Goal: Task Accomplishment & Management: Manage account settings

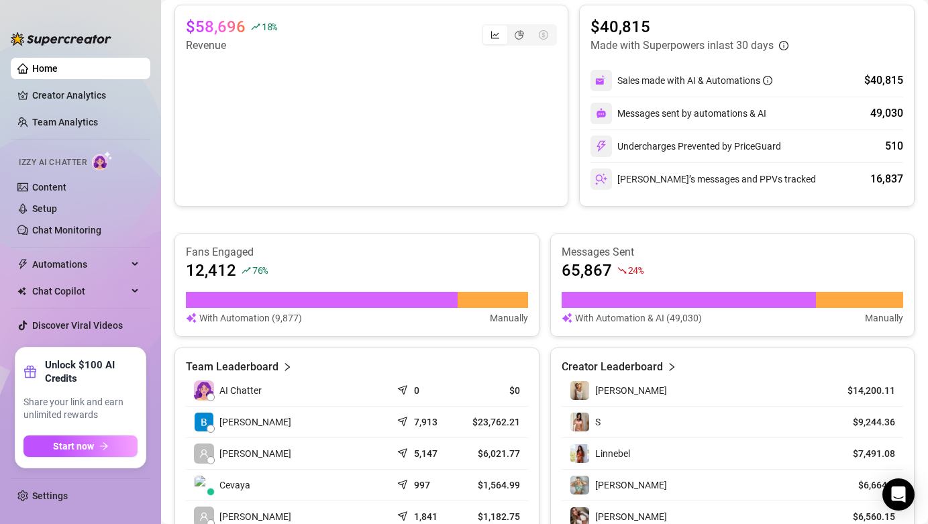
scroll to position [331, 0]
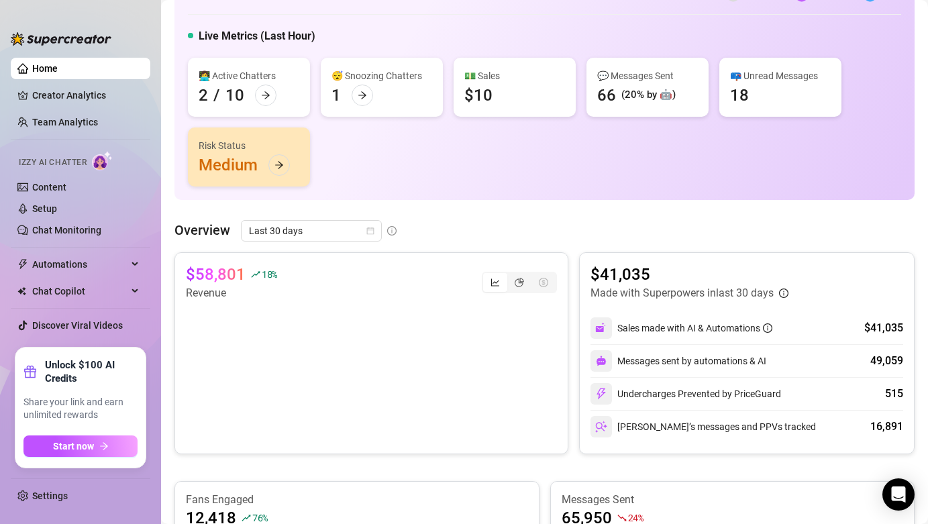
scroll to position [91, 0]
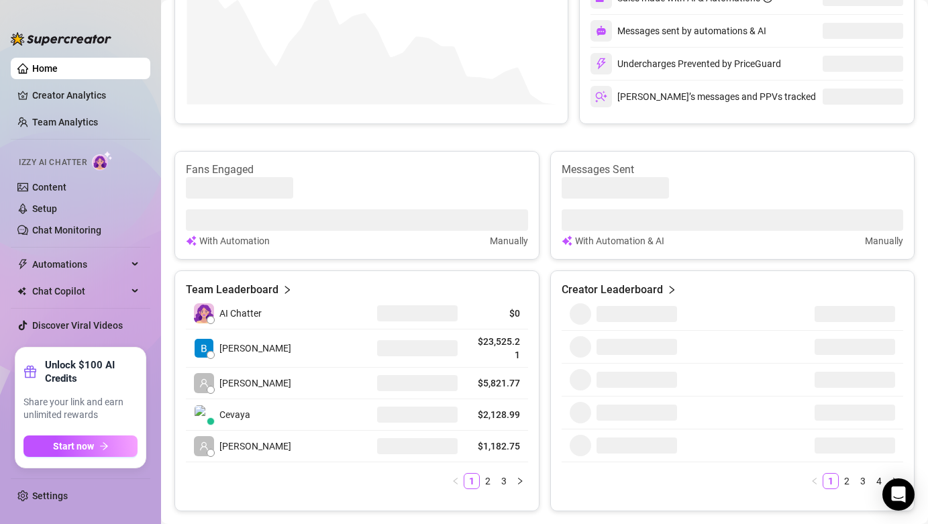
scroll to position [416, 0]
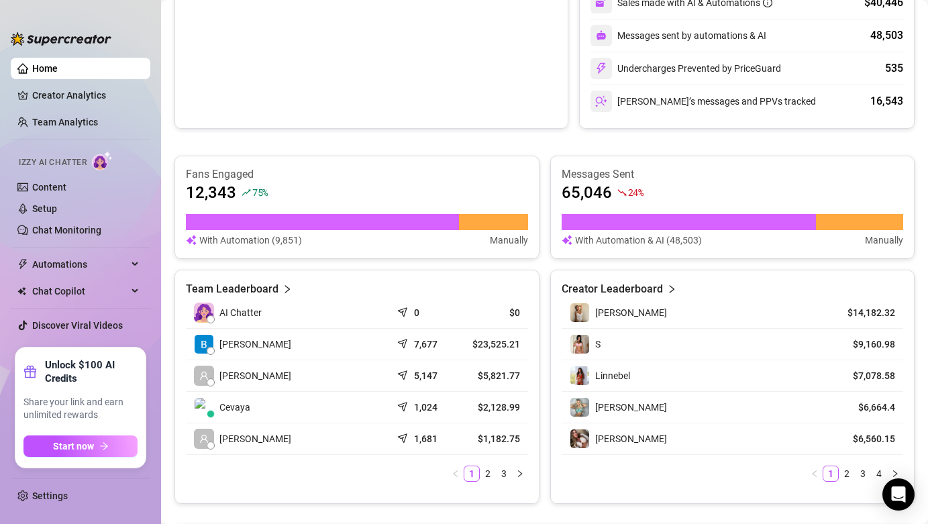
click at [605, 149] on div "$58,012 18 % Revenue $40,446 Made with Superpowers in last 30 days Sales made w…" at bounding box center [544, 215] width 740 height 577
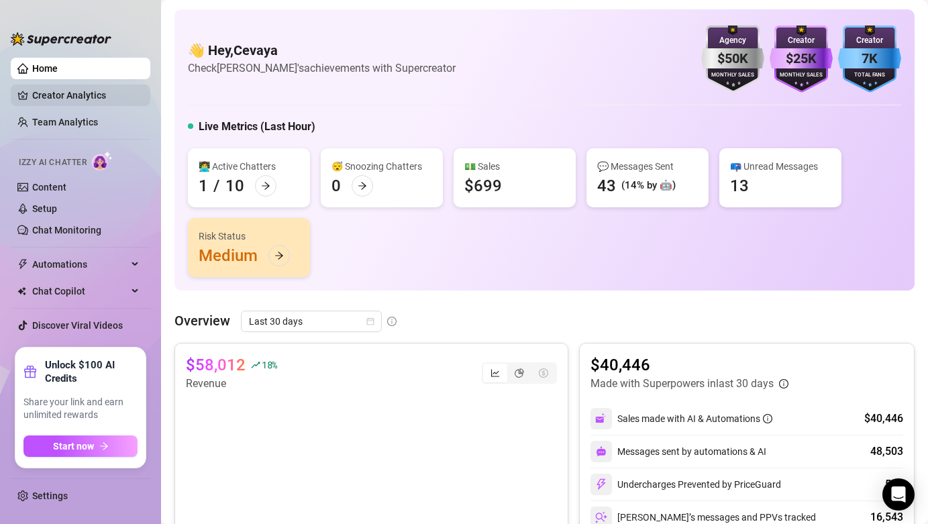
click at [69, 95] on link "Creator Analytics" at bounding box center [85, 95] width 107 height 21
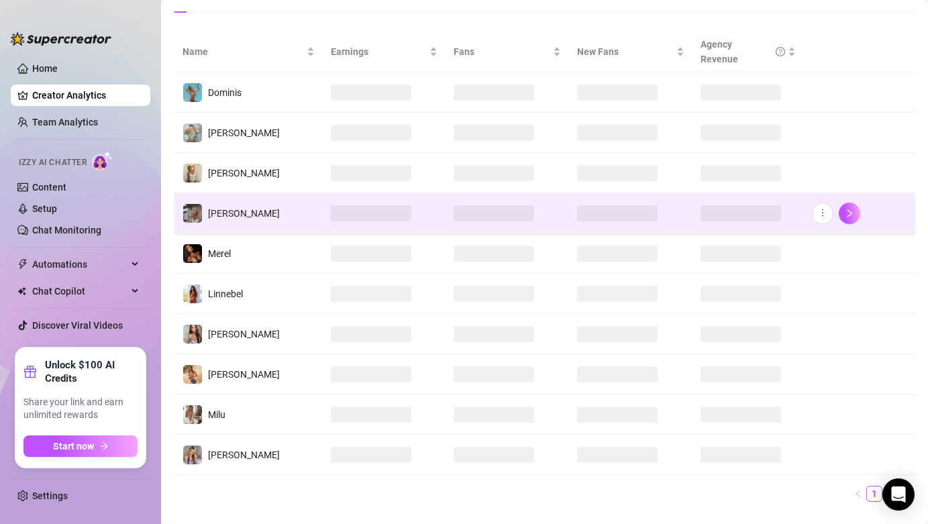
scroll to position [189, 0]
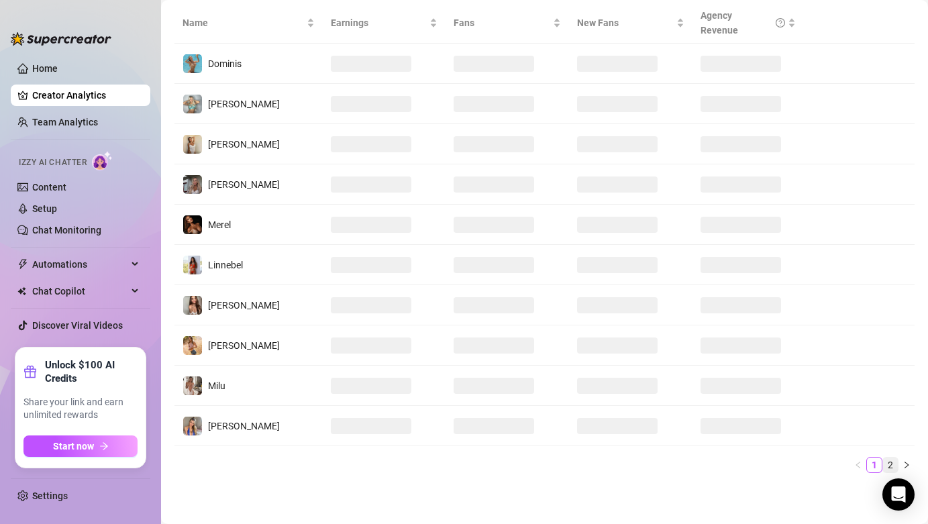
click at [888, 462] on link "2" at bounding box center [890, 465] width 15 height 15
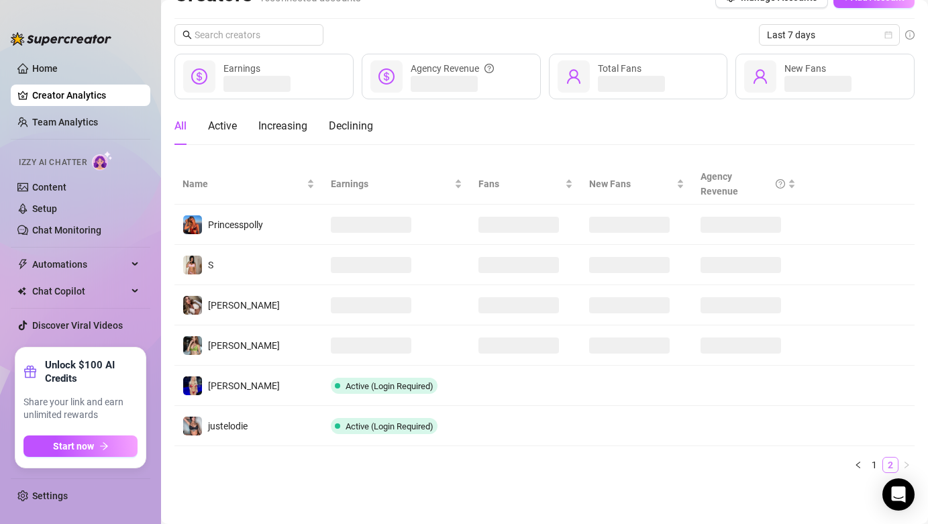
scroll to position [28, 0]
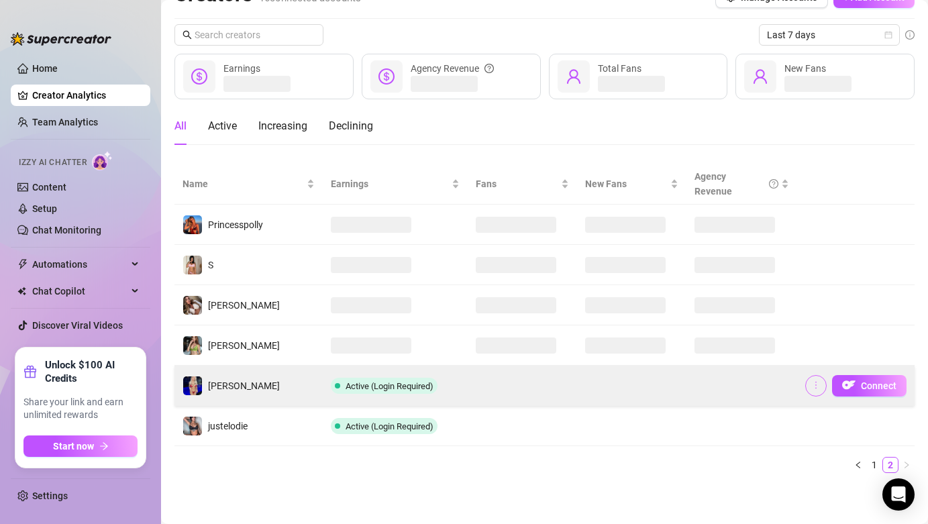
click at [815, 383] on icon "more" at bounding box center [815, 385] width 9 height 9
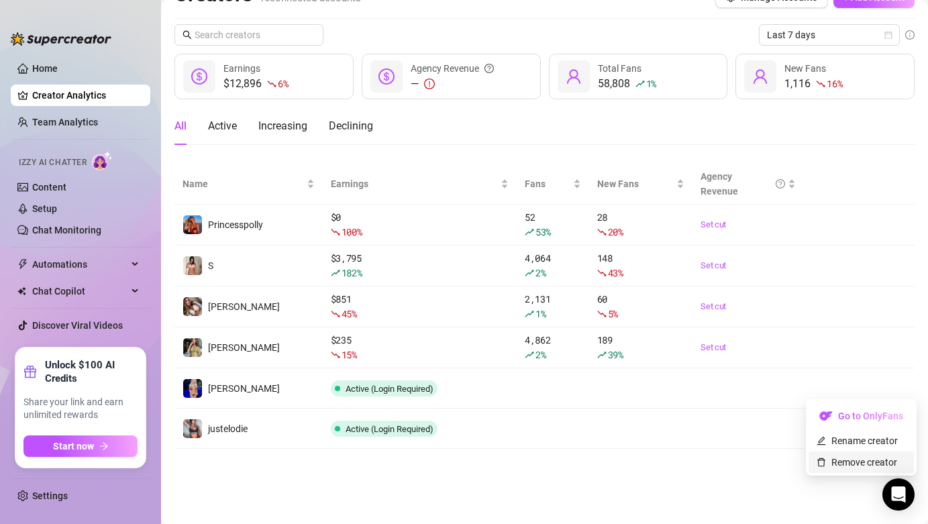
click at [857, 463] on link "Remove creator" at bounding box center [857, 462] width 81 height 11
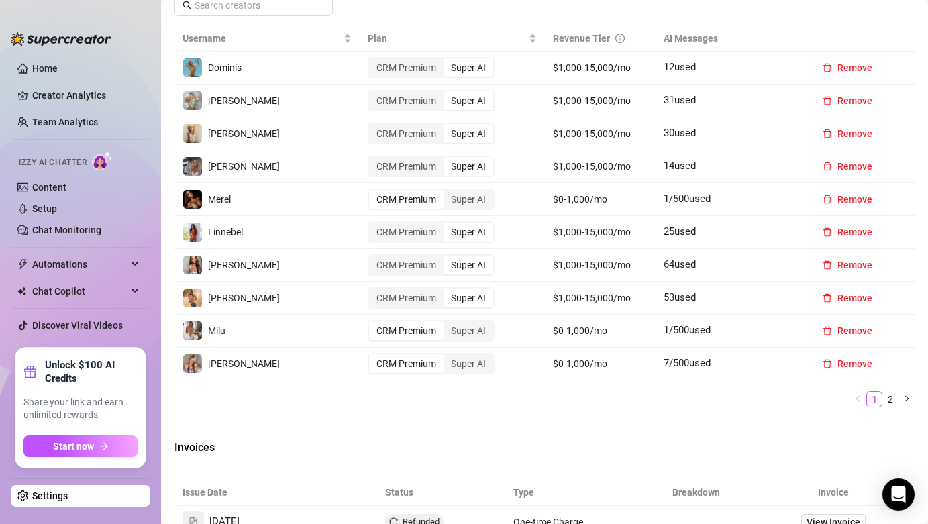
scroll to position [516, 0]
click at [889, 400] on link "2" at bounding box center [890, 399] width 15 height 15
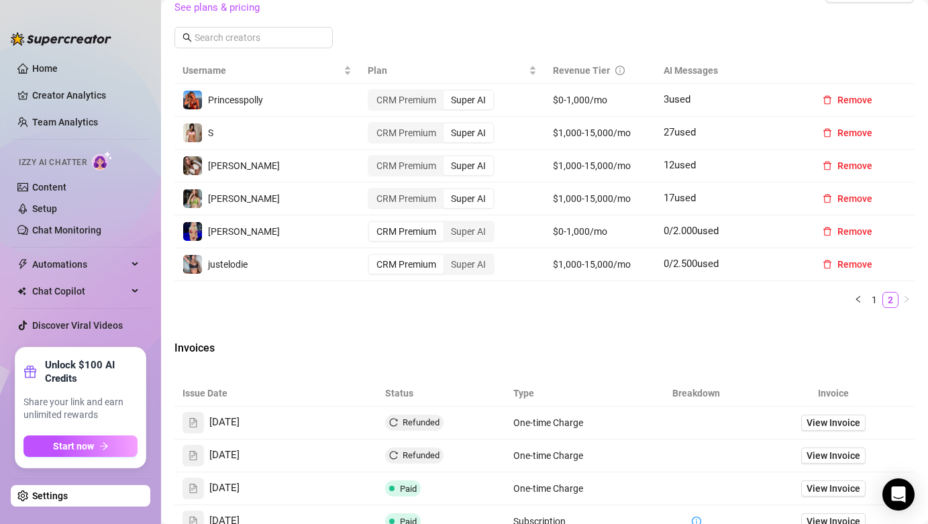
scroll to position [476, 0]
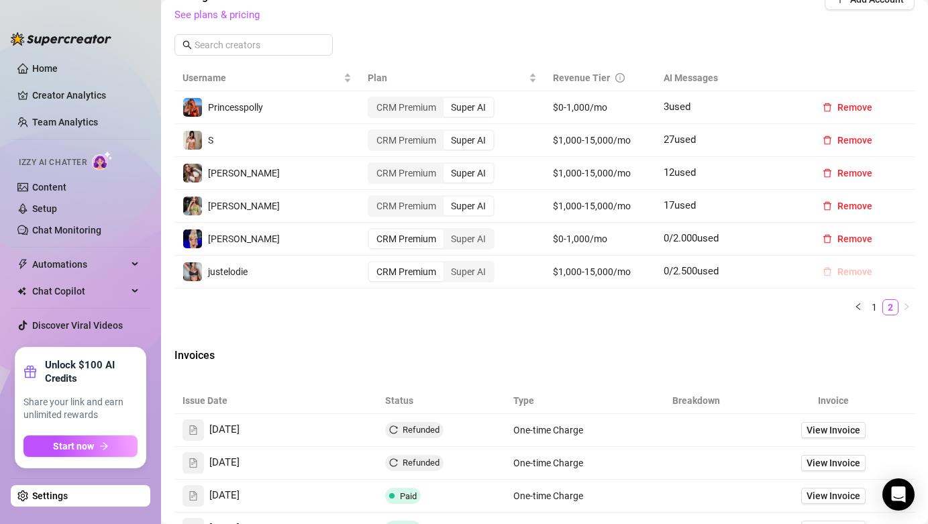
click at [847, 273] on span "Remove" at bounding box center [855, 271] width 35 height 11
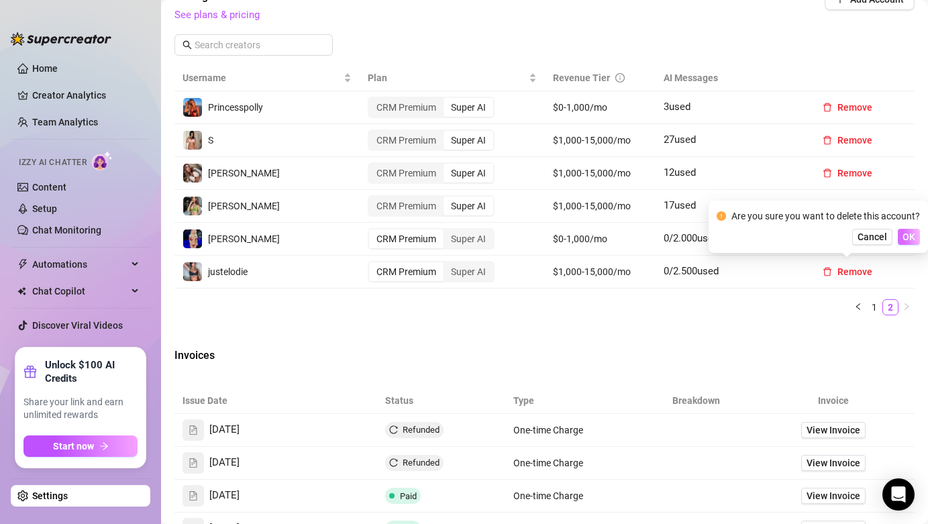
click at [900, 240] on button "OK" at bounding box center [909, 237] width 22 height 16
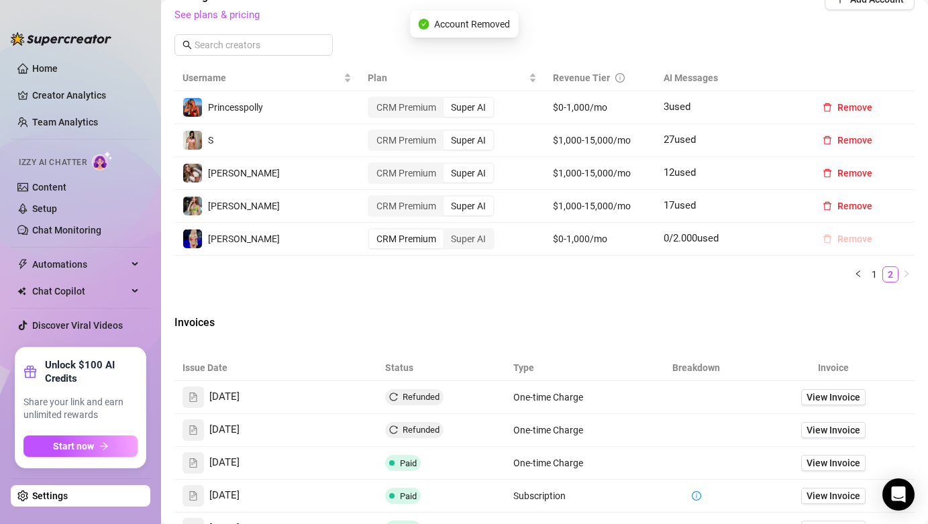
click at [850, 238] on span "Remove" at bounding box center [855, 239] width 35 height 11
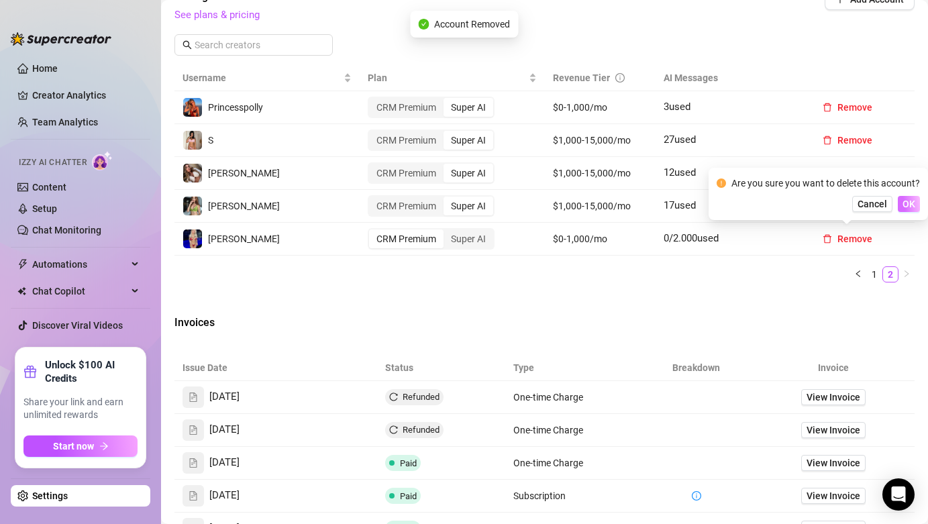
click at [906, 207] on span "OK" at bounding box center [909, 204] width 13 height 11
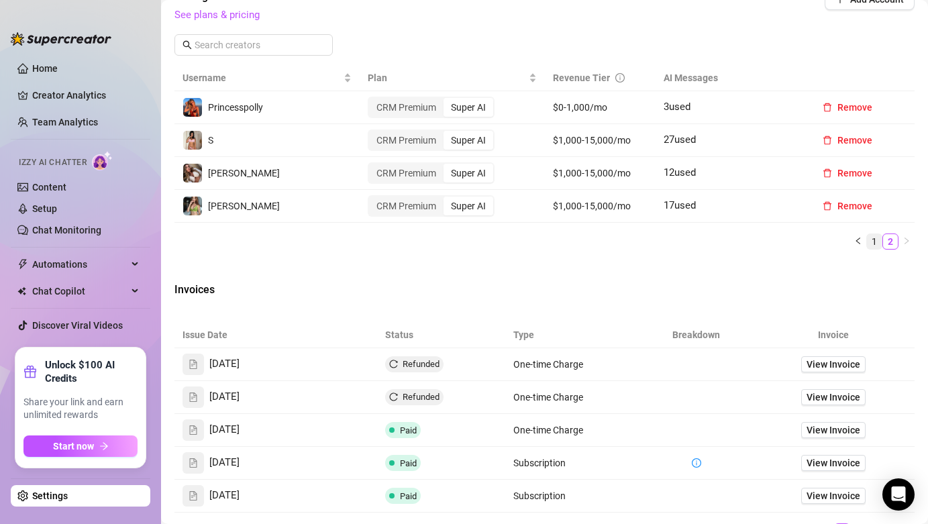
click at [877, 235] on link "1" at bounding box center [874, 241] width 15 height 15
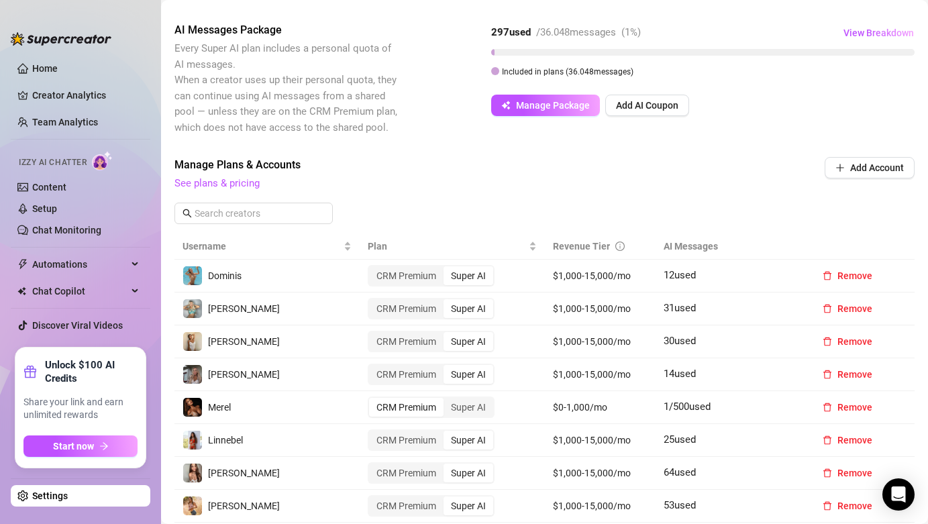
scroll to position [251, 0]
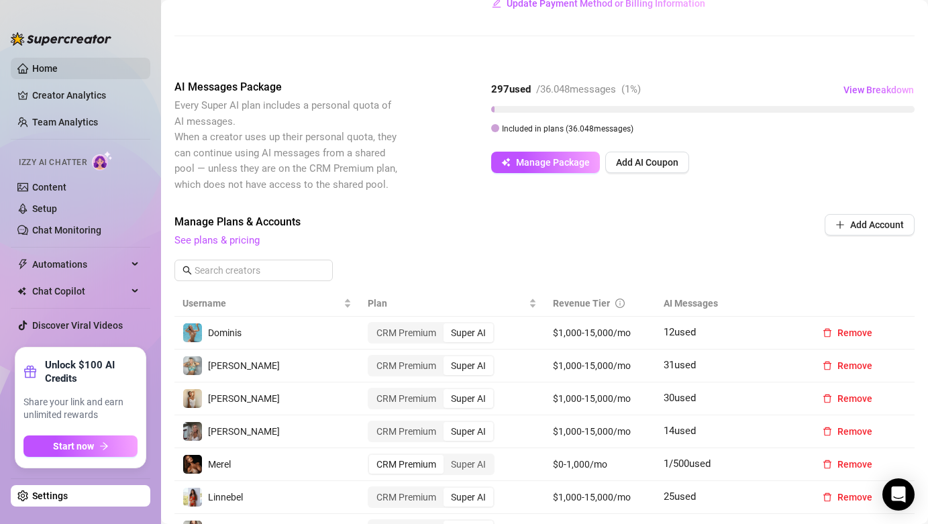
click at [53, 72] on link "Home" at bounding box center [45, 68] width 26 height 11
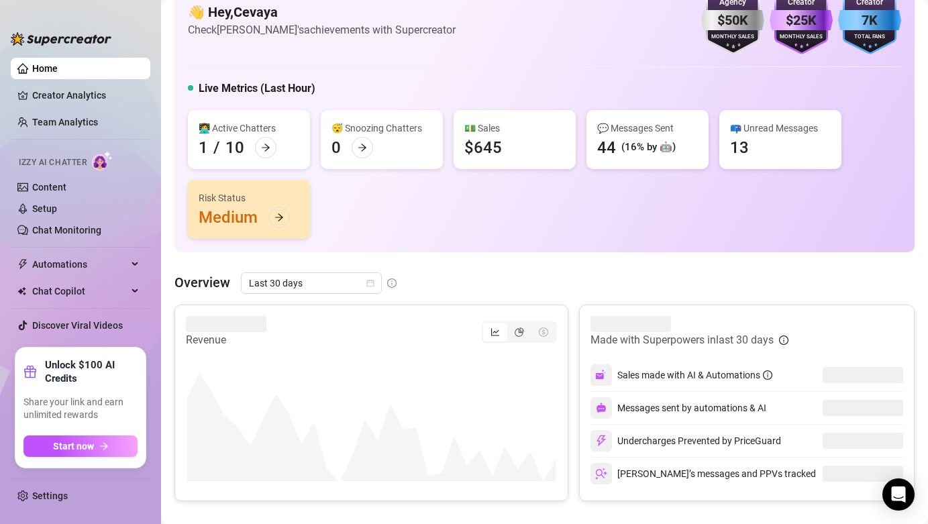
scroll to position [56, 0]
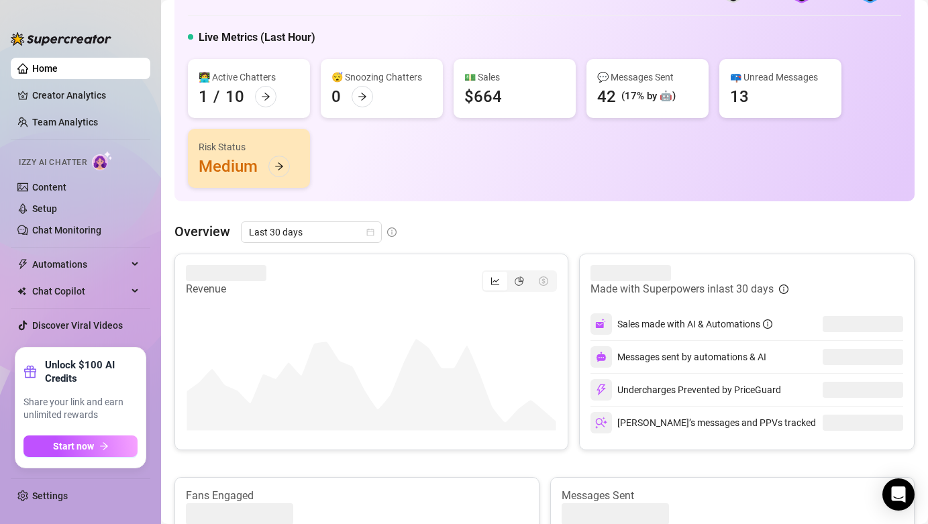
scroll to position [91, 0]
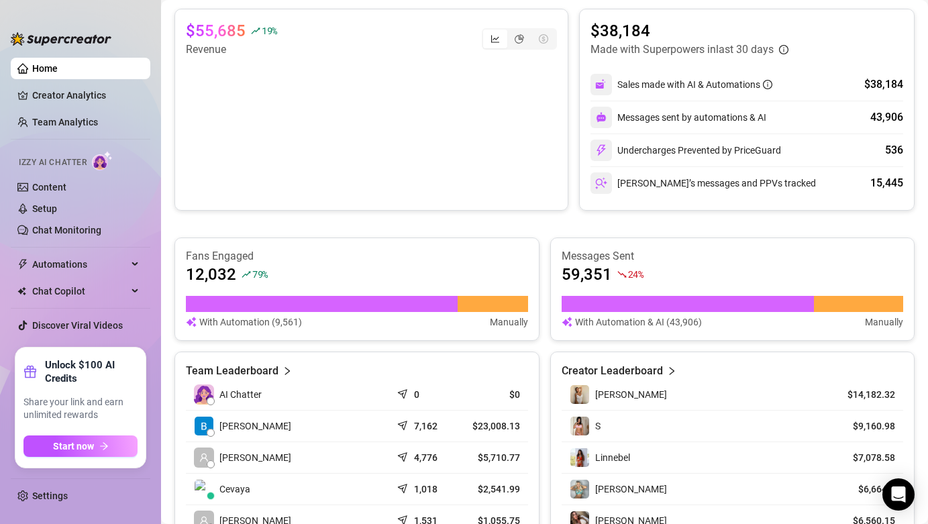
scroll to position [442, 0]
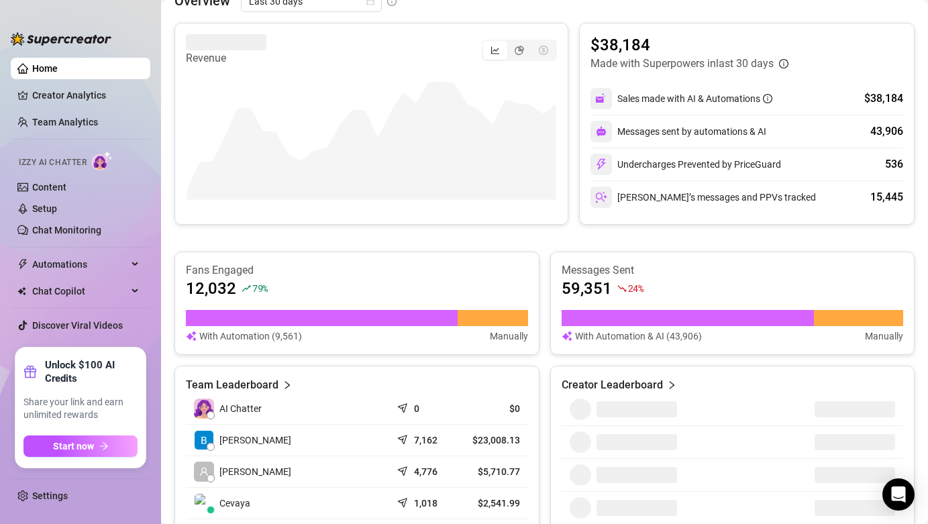
scroll to position [322, 0]
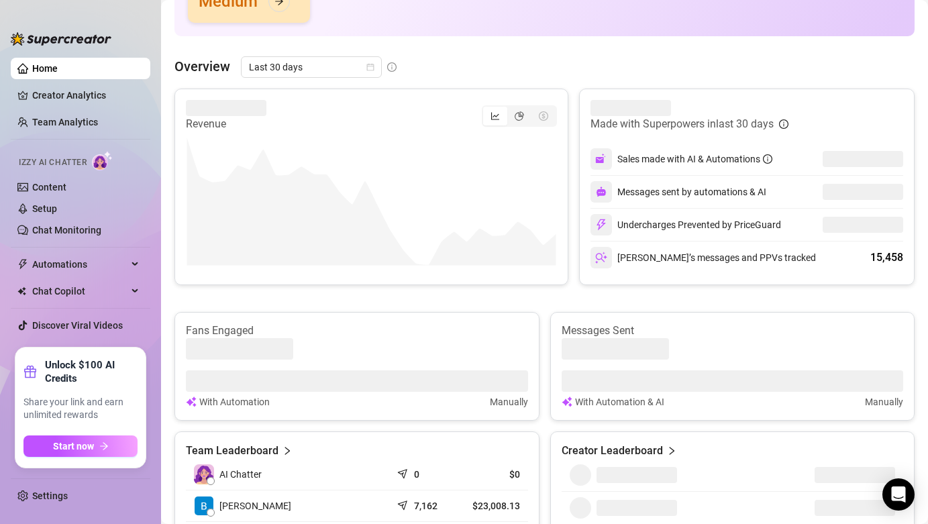
scroll to position [240, 0]
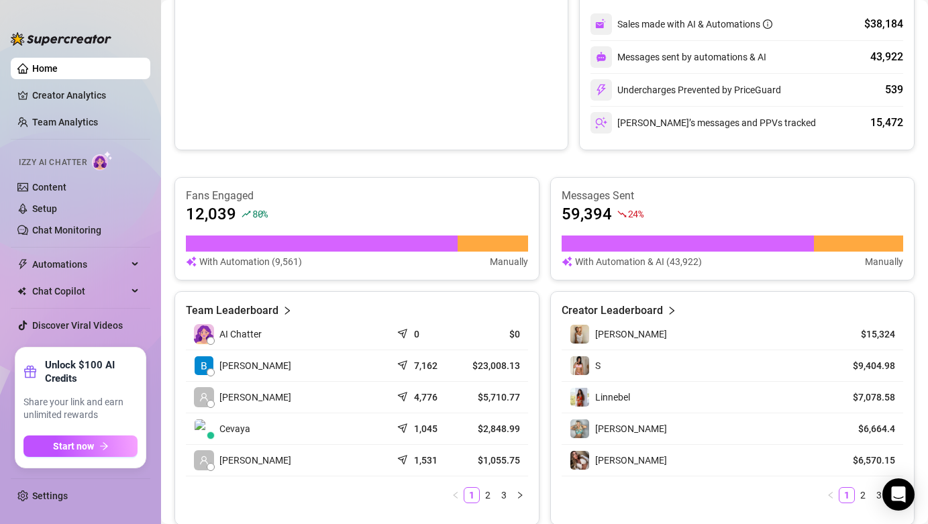
scroll to position [334, 0]
